Goal: Information Seeking & Learning: Find specific fact

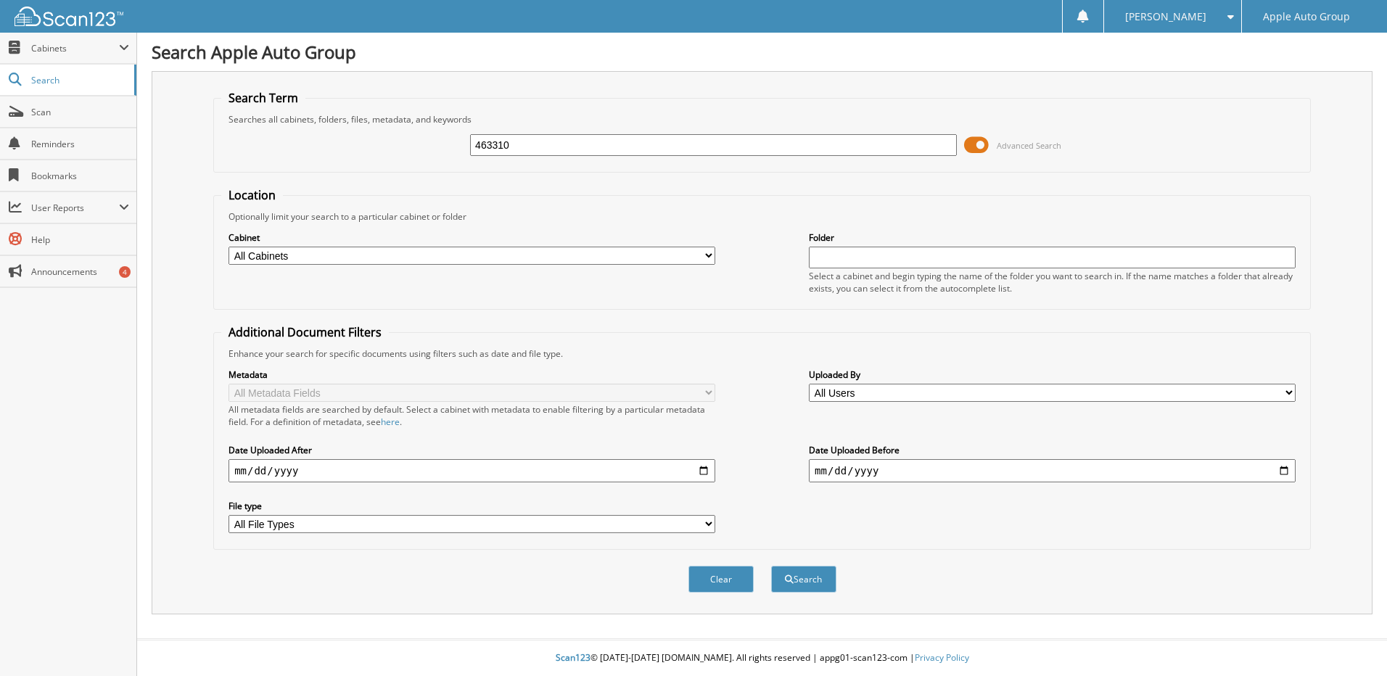
type input "463310"
click at [771, 566] on button "Search" at bounding box center [803, 579] width 65 height 27
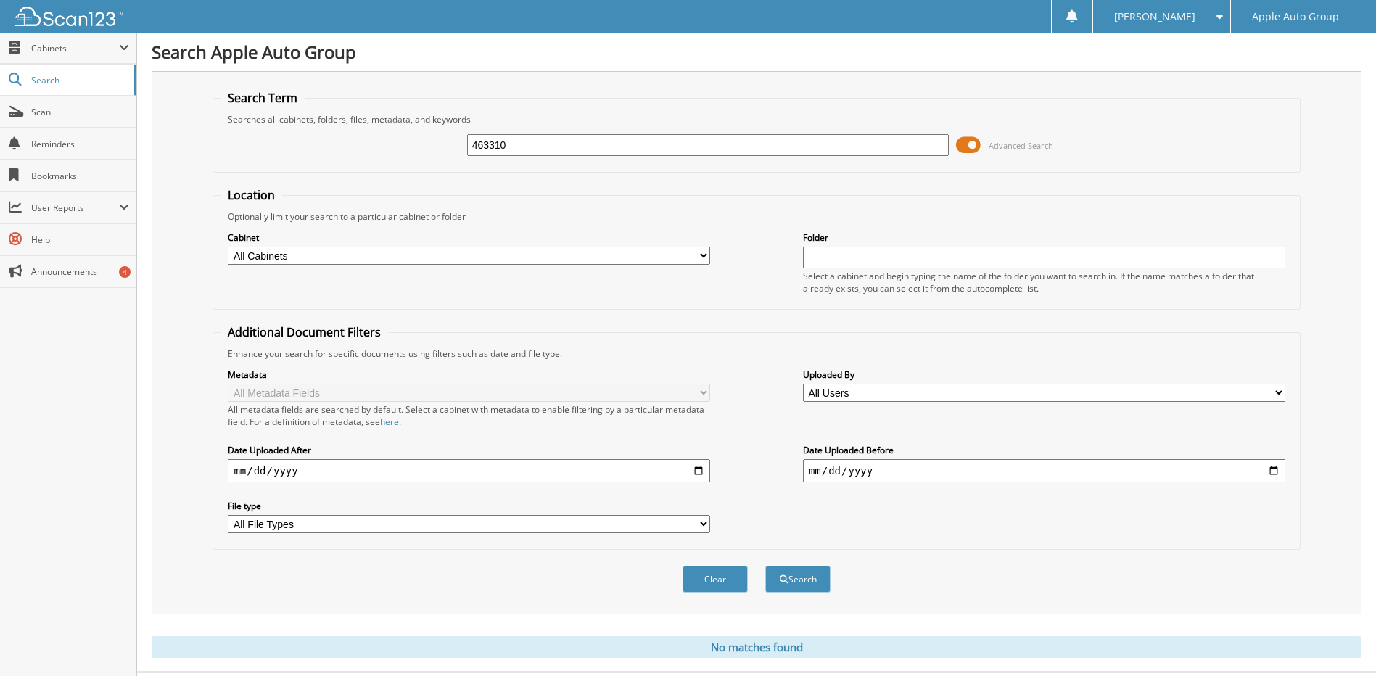
drag, startPoint x: 515, startPoint y: 144, endPoint x: 420, endPoint y: 144, distance: 95.0
click at [420, 144] on div "463310 Advanced Search" at bounding box center [755, 144] width 1071 height 39
type input "1902"
click at [765, 566] on button "Search" at bounding box center [797, 579] width 65 height 27
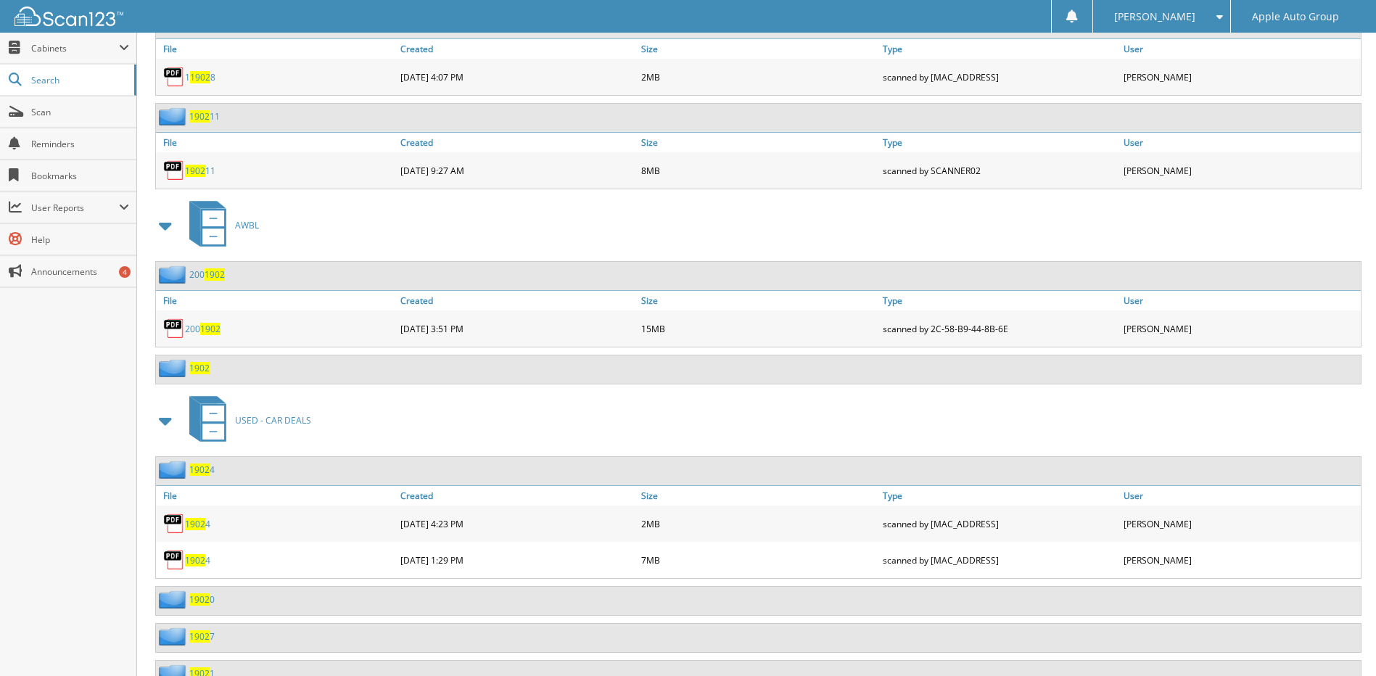
scroll to position [14721, 0]
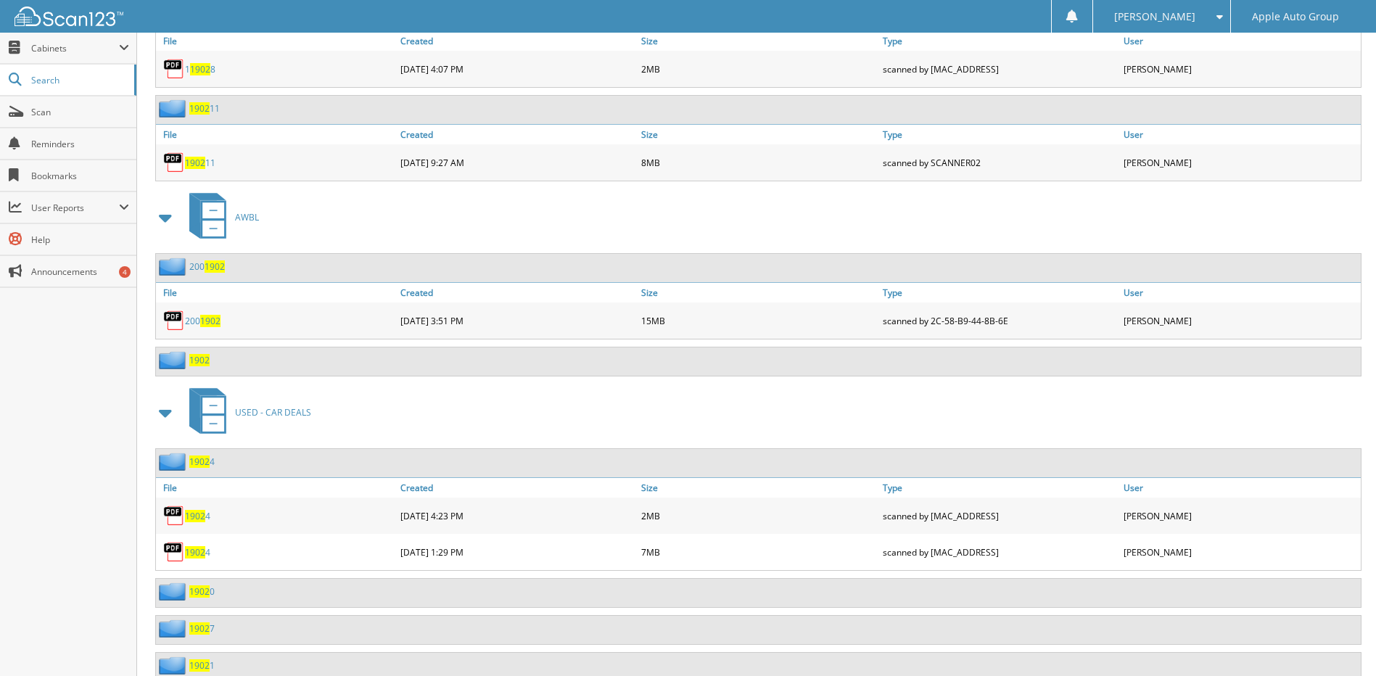
click at [202, 363] on span "1902" at bounding box center [199, 360] width 20 height 12
